Goal: Task Accomplishment & Management: Manage account settings

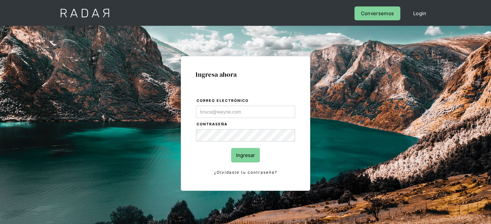
type input "[EMAIL_ADDRESS][PERSON_NAME][DOMAIN_NAME]"
click at [248, 158] on input "Ingresar" at bounding box center [245, 155] width 29 height 15
